Goal: Information Seeking & Learning: Compare options

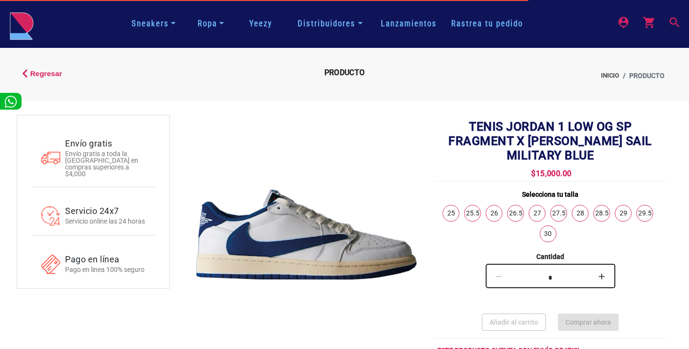
click at [499, 209] on link "26" at bounding box center [494, 213] width 16 height 16
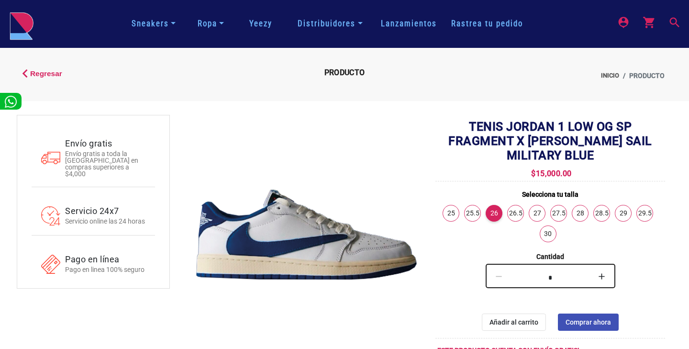
click at [256, 27] on link "Yeezy" at bounding box center [260, 24] width 37 height 12
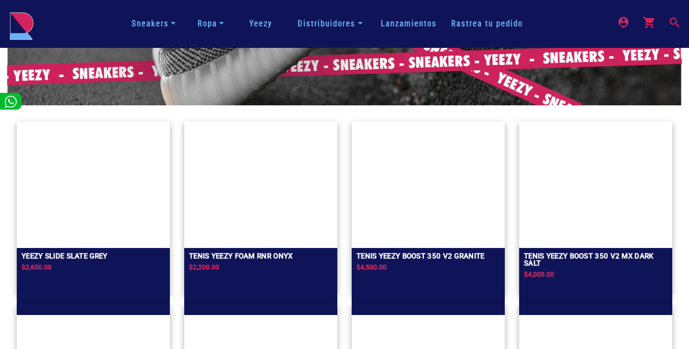
scroll to position [267, 0]
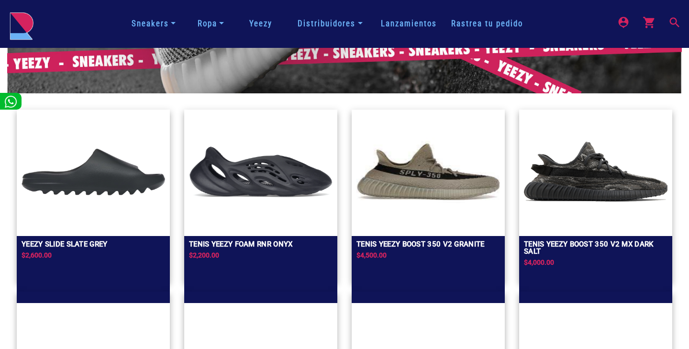
click at [428, 174] on img at bounding box center [429, 171] width 144 height 115
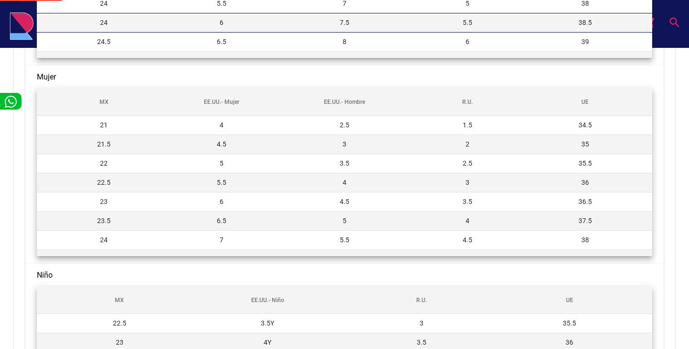
scroll to position [74, 0]
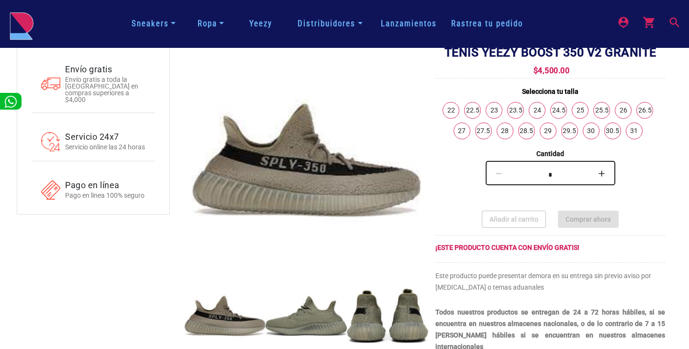
click at [620, 107] on link "26" at bounding box center [624, 110] width 16 height 16
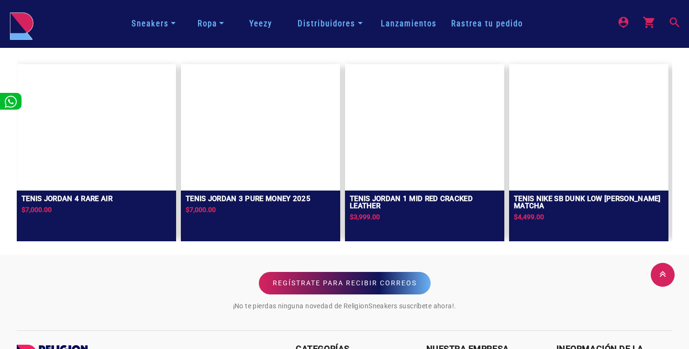
scroll to position [495, 0]
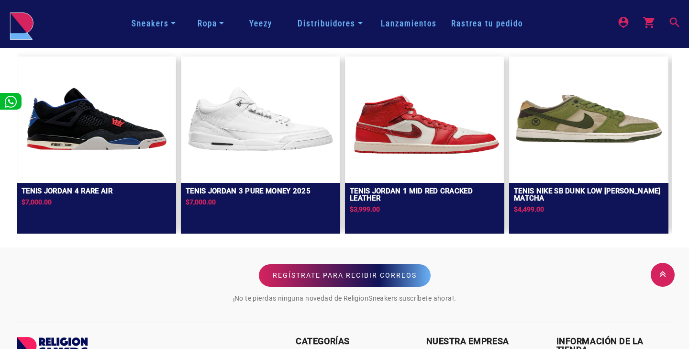
click at [158, 27] on link "Sneakers" at bounding box center [154, 23] width 52 height 17
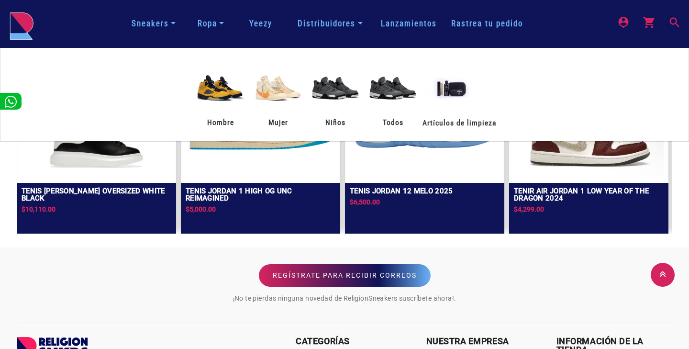
click at [219, 99] on img at bounding box center [220, 87] width 57 height 57
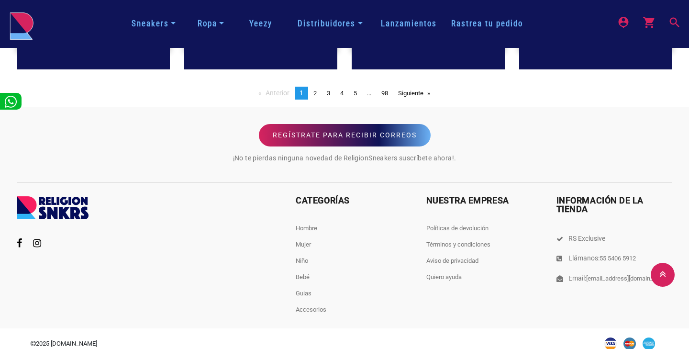
scroll to position [1032, 0]
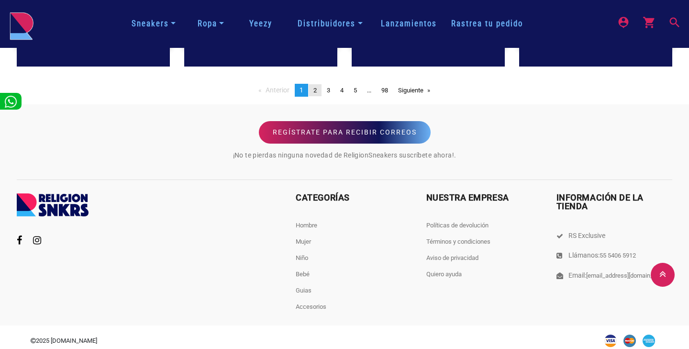
click at [314, 91] on span "2" at bounding box center [315, 90] width 3 height 7
click at [312, 88] on span "2" at bounding box center [314, 90] width 4 height 8
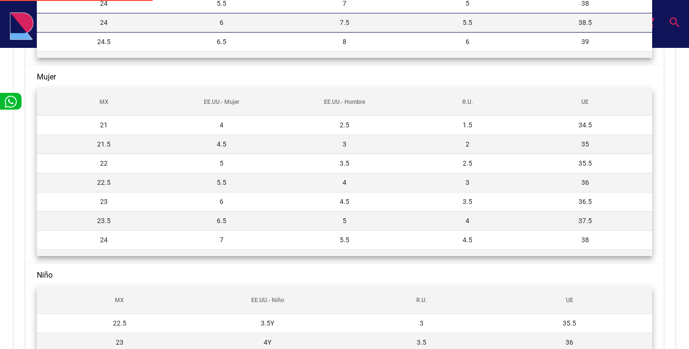
scroll to position [74, 0]
